Goal: Task Accomplishment & Management: Manage account settings

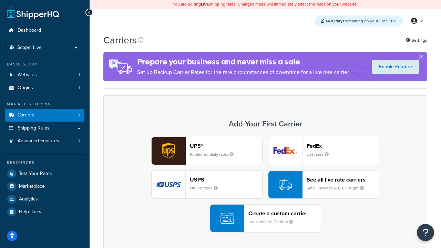
click at [265, 184] on div "UPS® Published daily rates FedEx List rates USPS Online rates See all live rate…" at bounding box center [264, 185] width 309 height 96
click at [342, 146] on header "FedEx" at bounding box center [342, 145] width 72 height 7
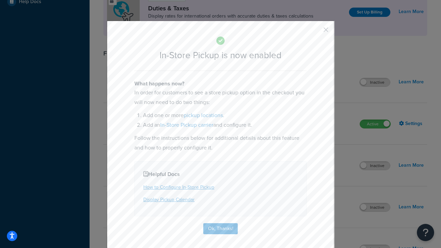
click at [315, 32] on button "button" at bounding box center [316, 32] width 2 height 2
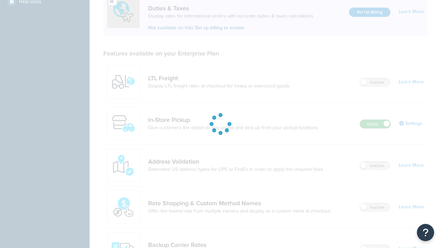
click at [375, 120] on label "Active" at bounding box center [375, 124] width 30 height 8
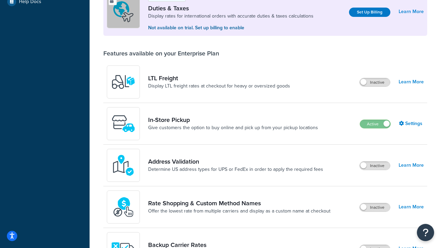
scroll to position [343, 0]
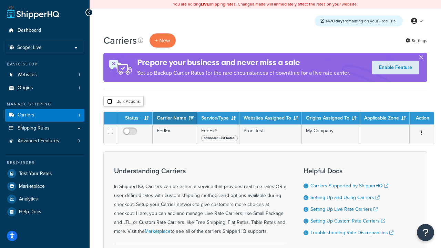
click at [109, 102] on input "checkbox" at bounding box center [109, 101] width 5 height 5
checkbox input "true"
click at [0, 0] on button "Delete" at bounding box center [0, 0] width 0 height 0
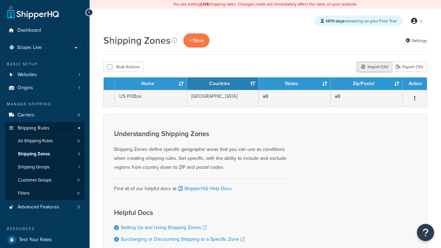
click at [373, 67] on div "Import CSV" at bounding box center [374, 67] width 35 height 10
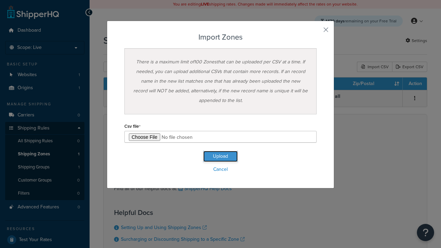
click at [220, 156] on button "Upload" at bounding box center [220, 156] width 34 height 11
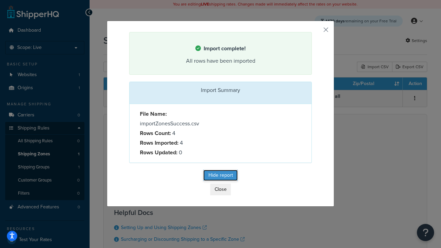
click at [220, 176] on button "Hide report" at bounding box center [220, 175] width 34 height 11
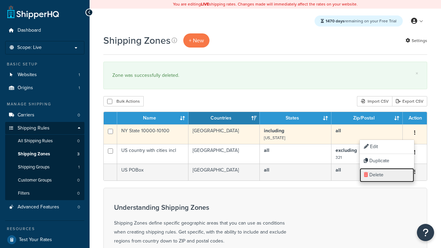
click at [386, 175] on link "Delete" at bounding box center [386, 175] width 54 height 14
